Goal: Information Seeking & Learning: Learn about a topic

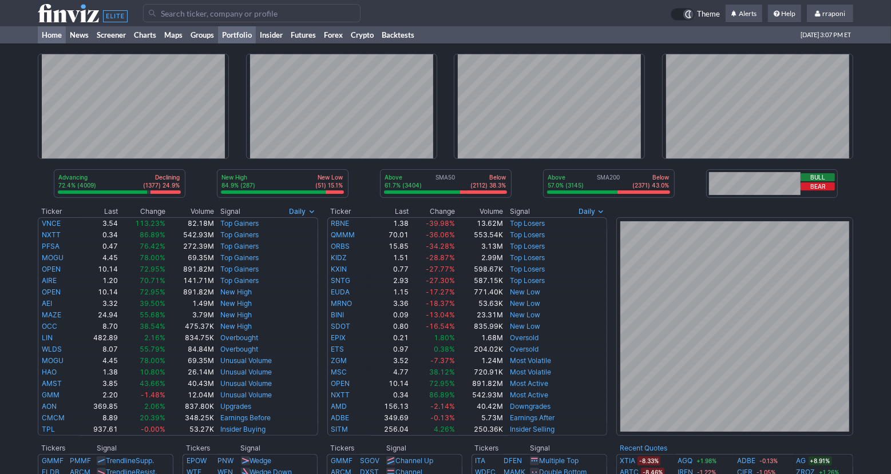
click at [236, 33] on link "Portfolio" at bounding box center [237, 34] width 38 height 17
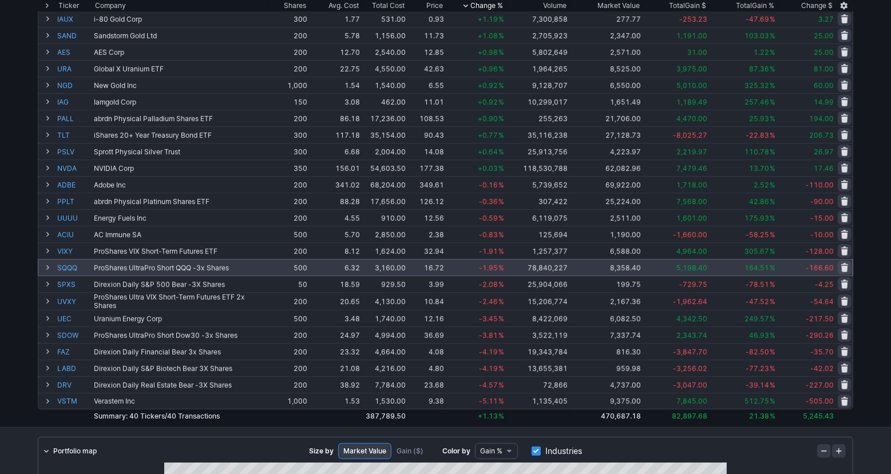
scroll to position [189, 0]
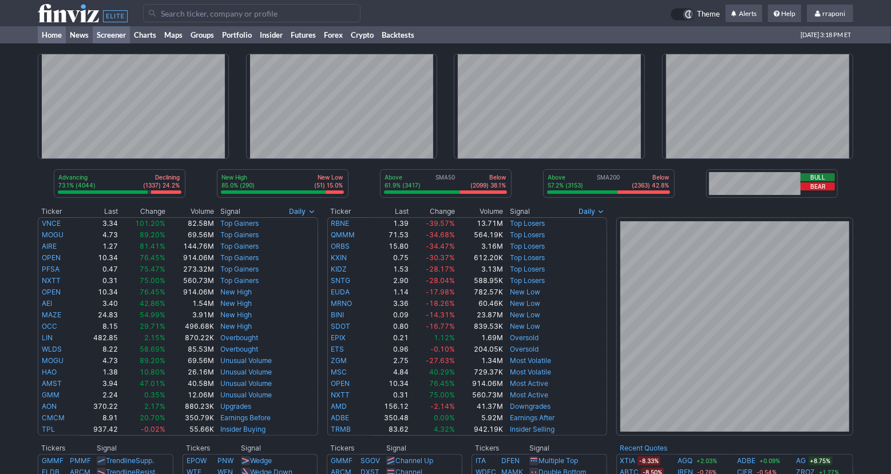
click at [116, 41] on link "Screener" at bounding box center [111, 34] width 37 height 17
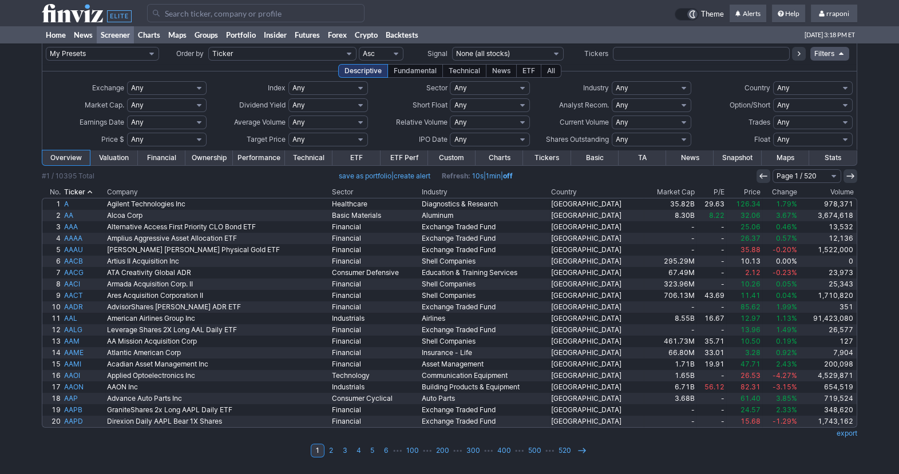
click at [817, 192] on th "Volume" at bounding box center [828, 192] width 58 height 11
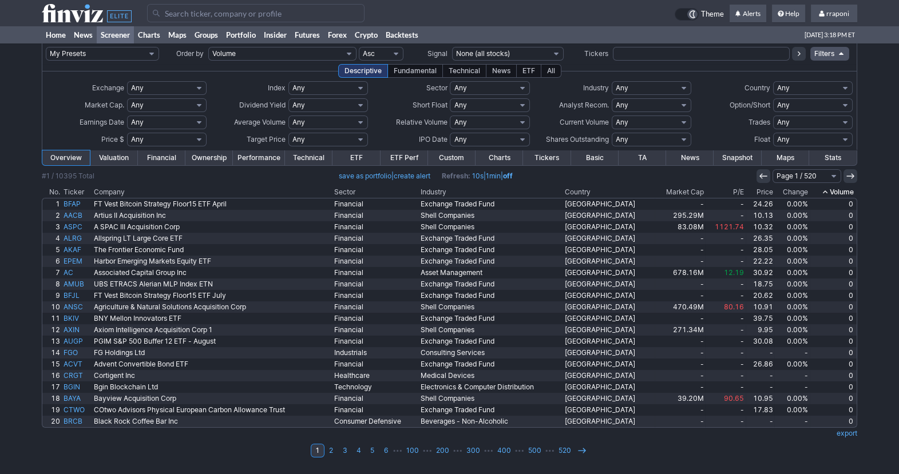
click at [817, 192] on th "Volume" at bounding box center [833, 192] width 47 height 11
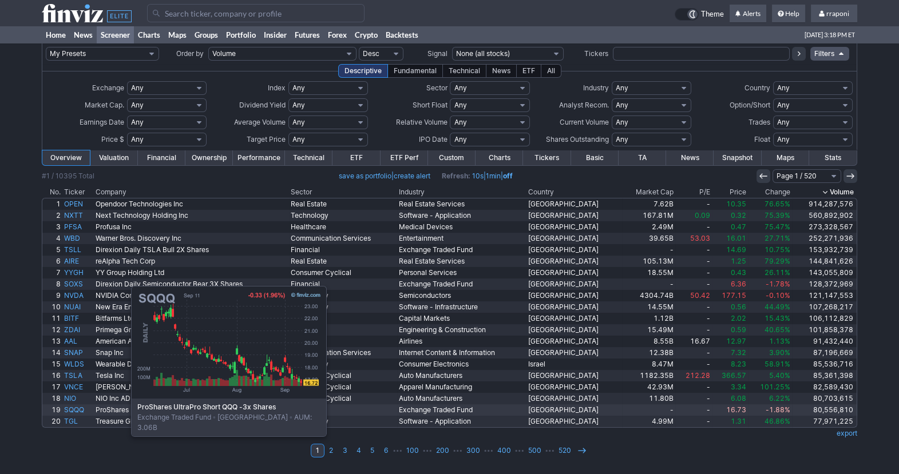
click at [74, 412] on link "SQQQ" at bounding box center [77, 410] width 31 height 11
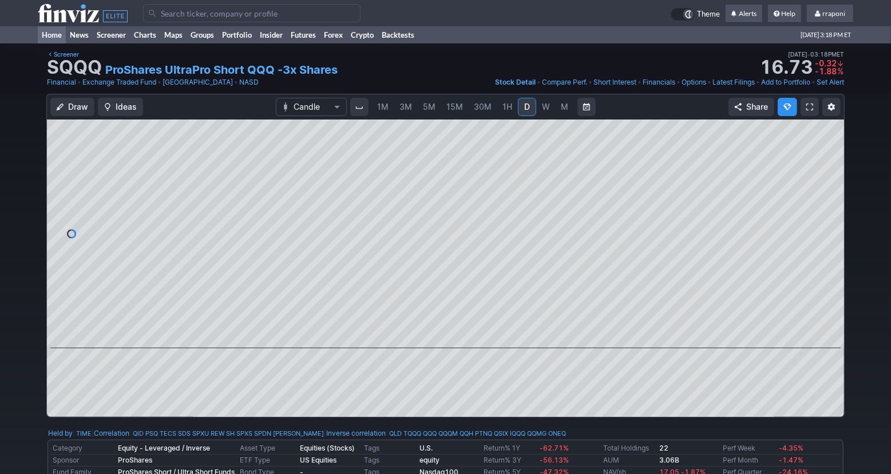
click at [53, 41] on link "Home" at bounding box center [52, 34] width 28 height 17
